Goal: Task Accomplishment & Management: Complete application form

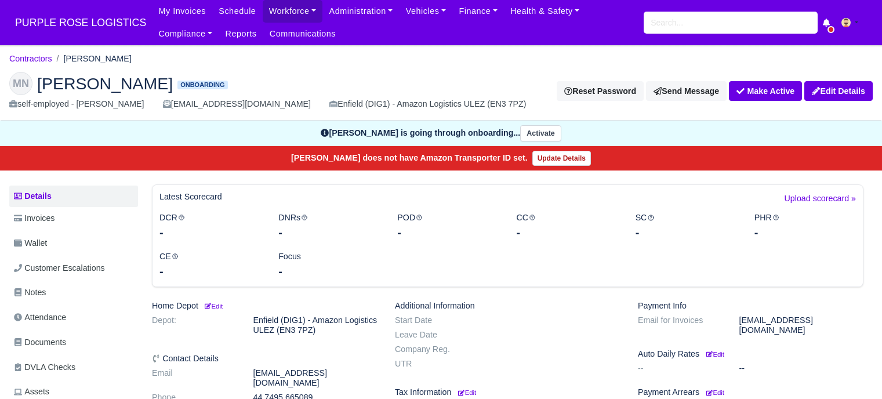
scroll to position [232, 0]
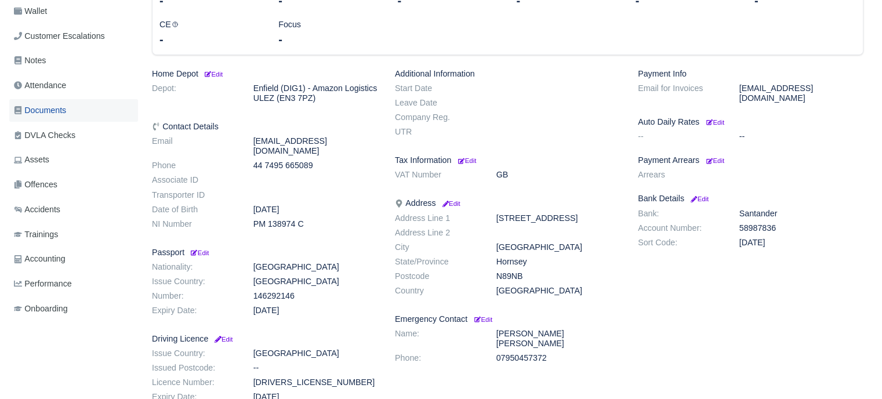
click at [59, 112] on span "Documents" at bounding box center [40, 110] width 52 height 13
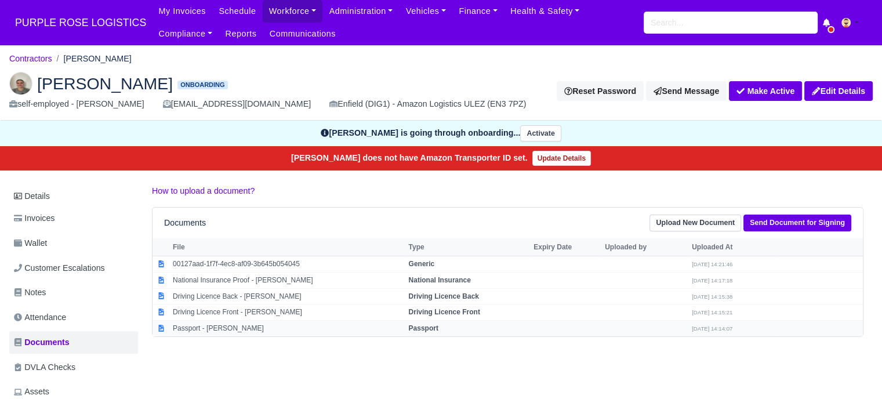
click at [416, 324] on strong "Passport" at bounding box center [423, 328] width 30 height 8
select select "passport"
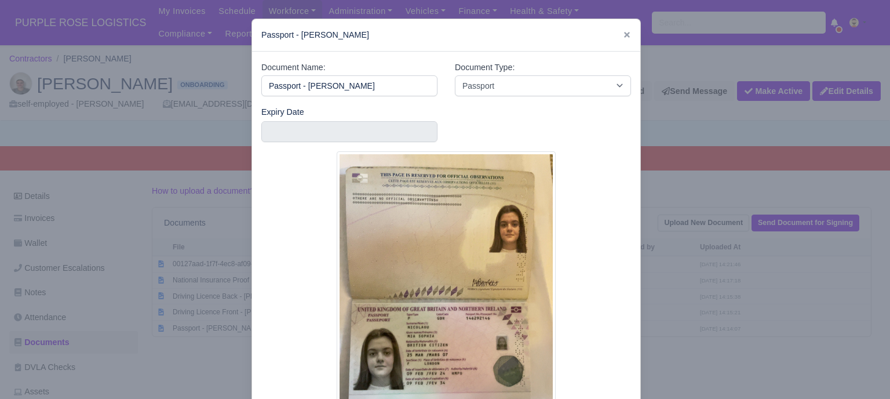
drag, startPoint x: 694, startPoint y: 291, endPoint x: 789, endPoint y: 215, distance: 121.7
click at [696, 289] on div at bounding box center [445, 199] width 890 height 399
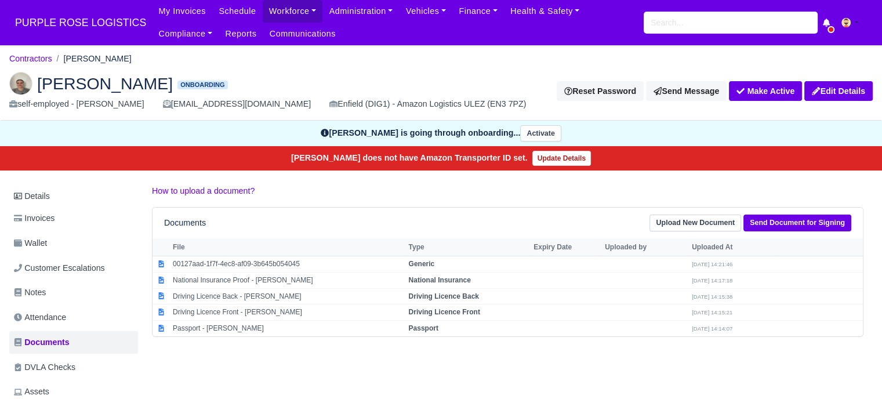
click at [800, 212] on div "Documents Upload New Document Send Document for Signing" at bounding box center [507, 222] width 710 height 31
click at [801, 217] on link "Send Document for Signing" at bounding box center [797, 222] width 108 height 17
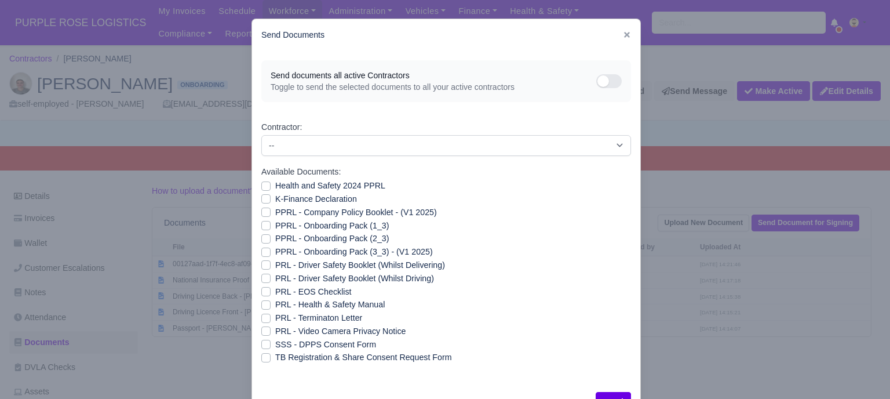
click at [269, 190] on div "Health and Safety 2024 PPRL" at bounding box center [446, 185] width 370 height 13
click at [275, 190] on label "Health and Safety 2024 PPRL" at bounding box center [330, 185] width 110 height 13
click at [263, 188] on input "Health and Safety 2024 PPRL" at bounding box center [265, 183] width 9 height 9
checkbox input "true"
drag, startPoint x: 263, startPoint y: 195, endPoint x: 264, endPoint y: 204, distance: 8.7
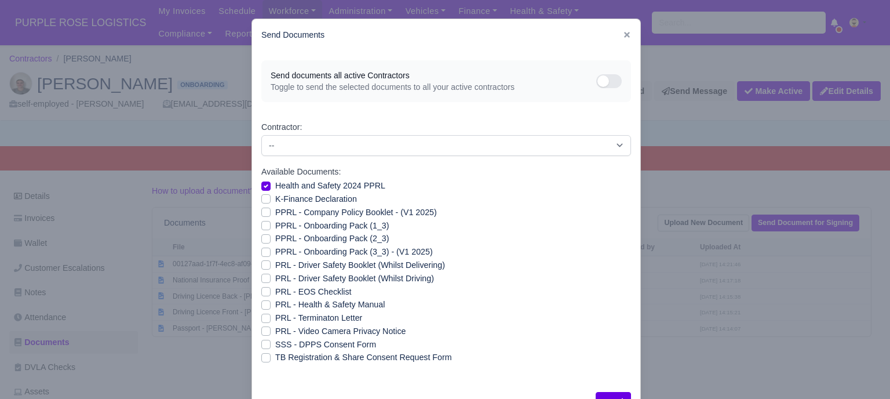
click at [275, 197] on label "K-Finance Declaration" at bounding box center [316, 198] width 82 height 13
click at [264, 197] on input "K-Finance Declaration" at bounding box center [265, 196] width 9 height 9
checkbox input "true"
click at [275, 212] on label "PPRL - Company Policy Booklet - (V1 2025)" at bounding box center [356, 212] width 162 height 13
click at [263, 212] on input "PPRL - Company Policy Booklet - (V1 2025)" at bounding box center [265, 210] width 9 height 9
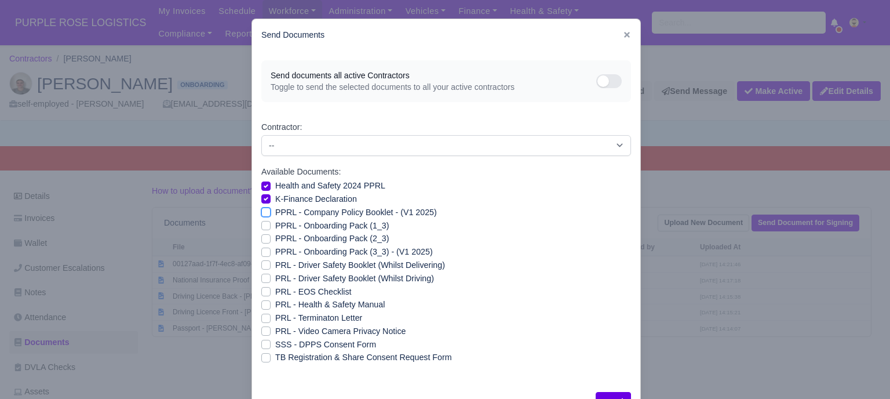
checkbox input "true"
click at [275, 224] on label "PPRL - Onboarding Pack (1_3)" at bounding box center [332, 225] width 114 height 13
click at [263, 224] on input "PPRL - Onboarding Pack (1_3)" at bounding box center [265, 223] width 9 height 9
checkbox input "true"
click at [275, 238] on label "PPRL - Onboarding Pack (2_3)" at bounding box center [332, 238] width 114 height 13
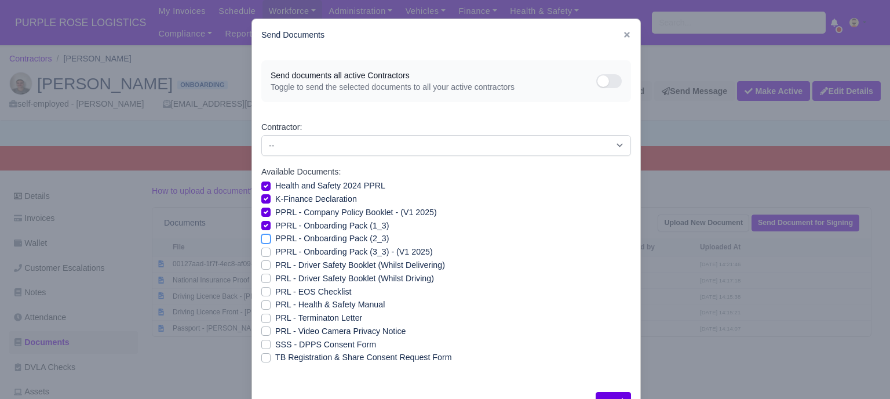
click at [263, 238] on input "PPRL - Onboarding Pack (2_3)" at bounding box center [265, 236] width 9 height 9
checkbox input "true"
click at [275, 252] on label "PPRL - Onboarding Pack (3_3) - (V1 2025)" at bounding box center [354, 251] width 158 height 13
click at [264, 252] on input "PPRL - Onboarding Pack (3_3) - (V1 2025)" at bounding box center [265, 249] width 9 height 9
checkbox input "true"
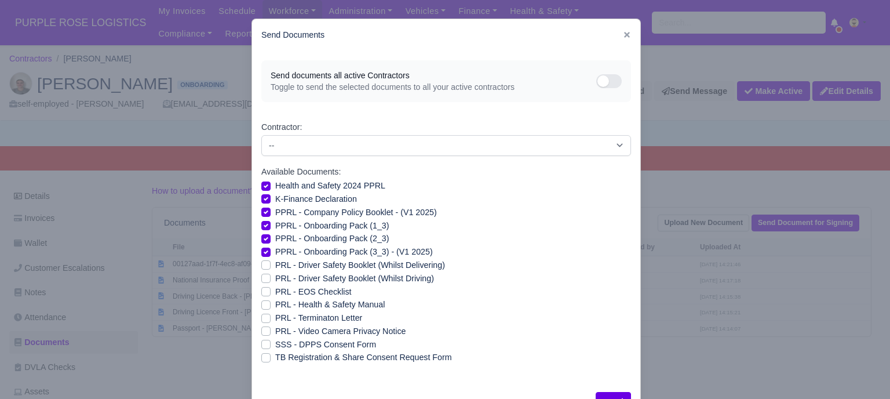
click at [275, 305] on label "PRL - Health & Safety Manual" at bounding box center [330, 304] width 110 height 13
click at [263, 305] on input "PRL - Health & Safety Manual" at bounding box center [265, 302] width 9 height 9
checkbox input "true"
click at [275, 332] on label "PRL - Video Camera Privacy Notice" at bounding box center [340, 331] width 130 height 13
click at [263, 332] on input "PRL - Video Camera Privacy Notice" at bounding box center [265, 329] width 9 height 9
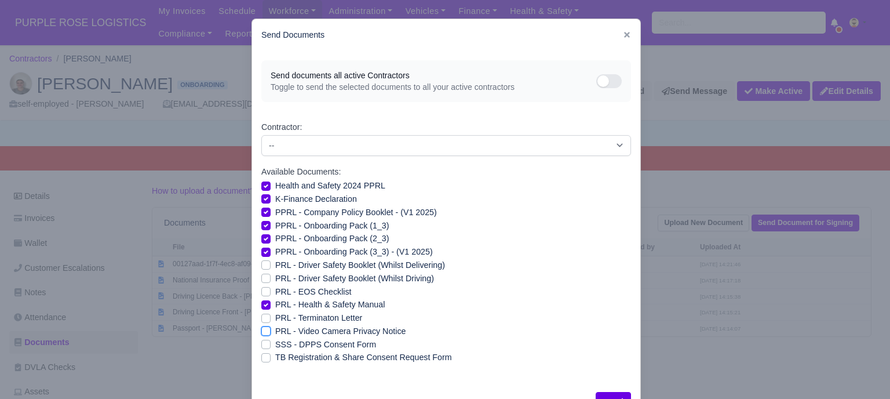
checkbox input "true"
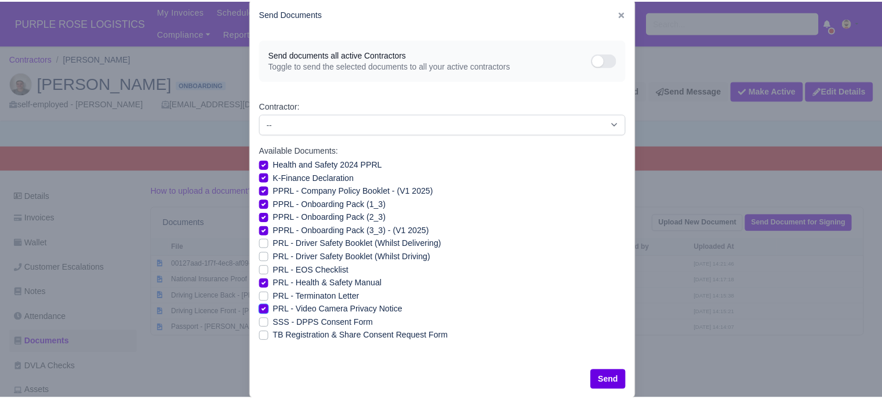
scroll to position [42, 0]
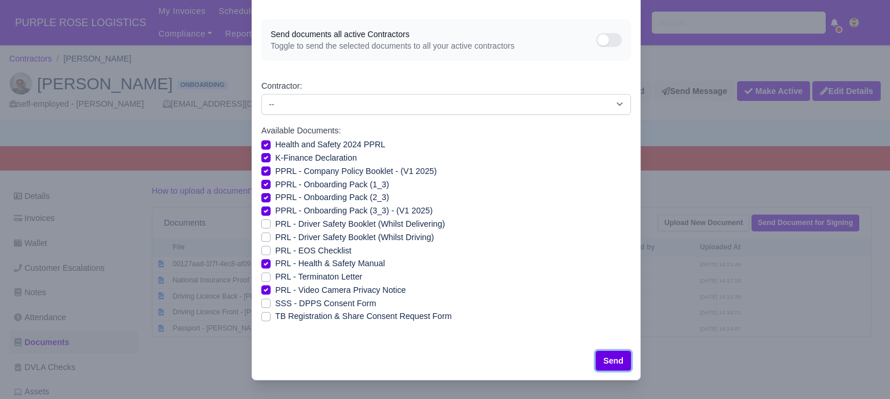
click at [608, 363] on button "Send" at bounding box center [613, 361] width 35 height 20
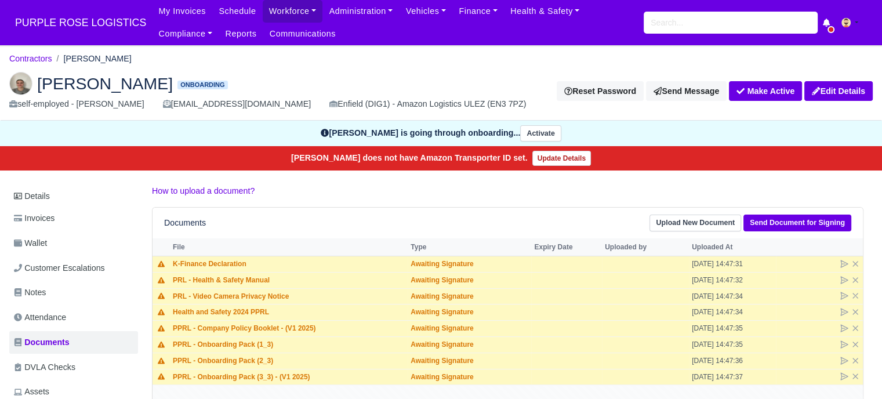
scroll to position [58, 0]
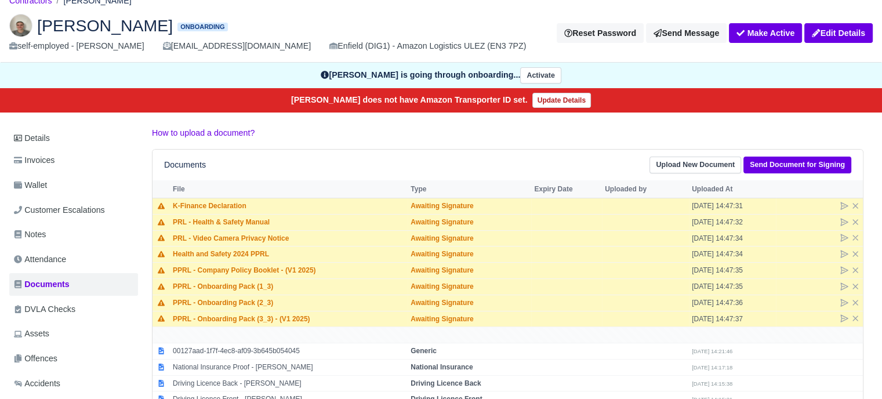
click at [518, 141] on div "How to upload a document? Documents Upload New Document Send Document for Signi…" at bounding box center [507, 274] width 729 height 297
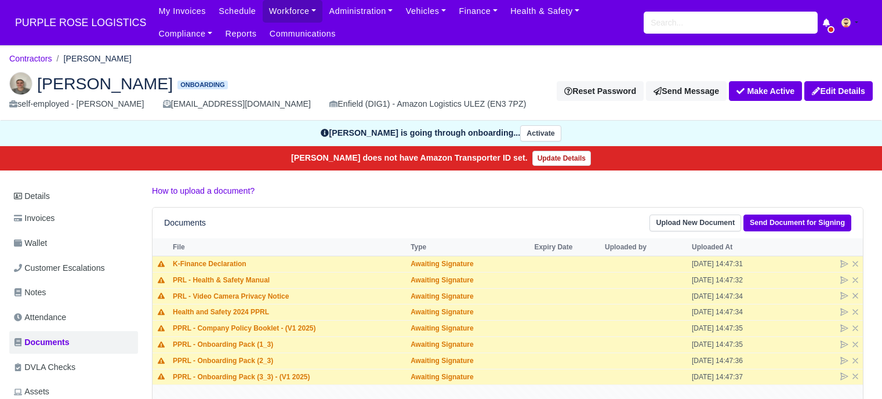
scroll to position [58, 0]
